Goal: Transaction & Acquisition: Purchase product/service

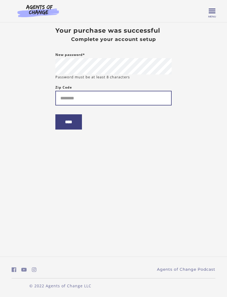
click at [118, 100] on input "Zip Code" at bounding box center [113, 98] width 116 height 15
type input "*****"
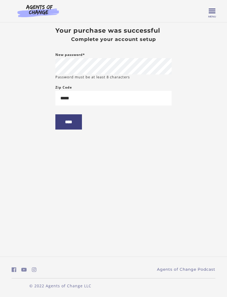
click at [80, 126] on input "****" at bounding box center [68, 121] width 27 height 15
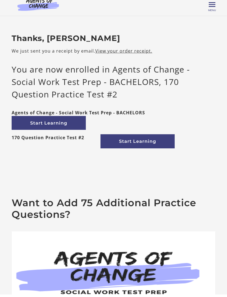
scroll to position [7, 0]
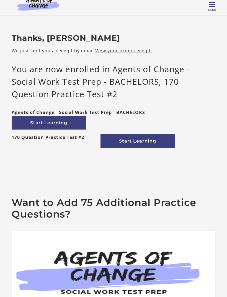
click at [28, 122] on link "Start Learning" at bounding box center [49, 123] width 74 height 14
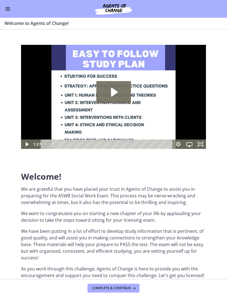
click at [124, 88] on icon "Play Video: c1o6hcmjueu5qasqsu00.mp4" at bounding box center [113, 92] width 35 height 22
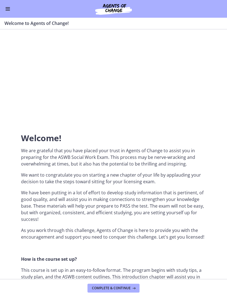
scroll to position [25, 0]
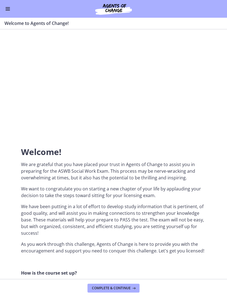
click at [175, 97] on div at bounding box center [113, 72] width 185 height 104
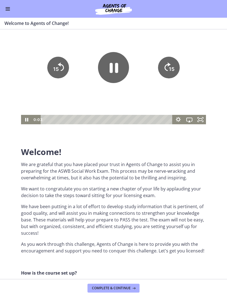
click at [203, 119] on icon "Fullscreen" at bounding box center [200, 119] width 11 height 9
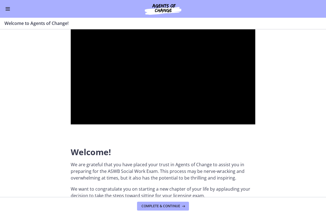
click at [227, 61] on div at bounding box center [163, 72] width 185 height 104
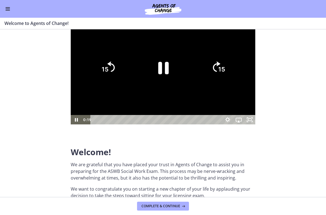
click at [227, 58] on div at bounding box center [163, 72] width 185 height 104
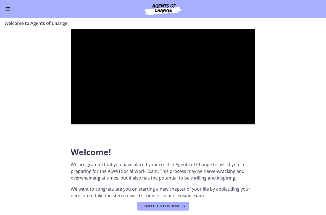
click at [227, 55] on div at bounding box center [163, 72] width 185 height 104
click at [227, 124] on div at bounding box center [163, 72] width 185 height 104
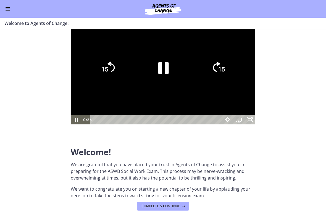
click at [227, 81] on icon "15" at bounding box center [218, 67] width 27 height 27
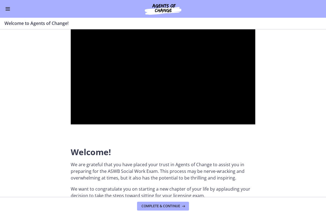
click at [227, 75] on div at bounding box center [163, 72] width 185 height 104
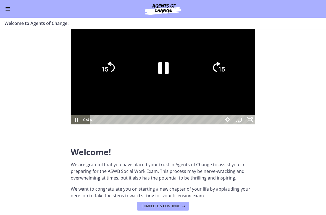
click at [227, 71] on div at bounding box center [163, 72] width 185 height 104
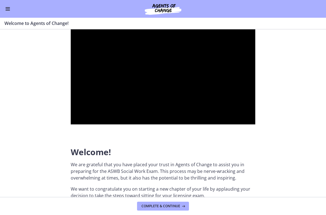
click at [227, 90] on div at bounding box center [163, 72] width 185 height 104
click at [227, 124] on div at bounding box center [163, 72] width 185 height 104
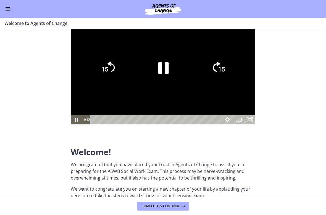
click at [221, 72] on icon "Skip ahead 15 seconds" at bounding box center [216, 66] width 7 height 10
click at [227, 81] on icon "15" at bounding box center [218, 67] width 27 height 27
click at [227, 124] on icon "Unfullscreen" at bounding box center [249, 119] width 11 height 9
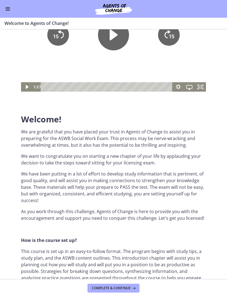
scroll to position [59, 0]
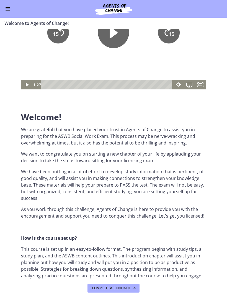
click at [126, 286] on span "Complete & continue" at bounding box center [111, 288] width 39 height 4
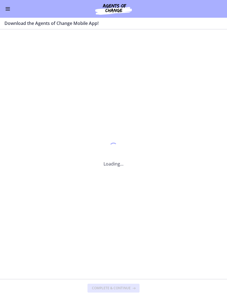
scroll to position [0, 0]
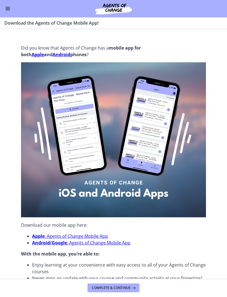
click at [38, 54] on strong "Apple" at bounding box center [38, 55] width 12 height 6
